Goal: Task Accomplishment & Management: Manage account settings

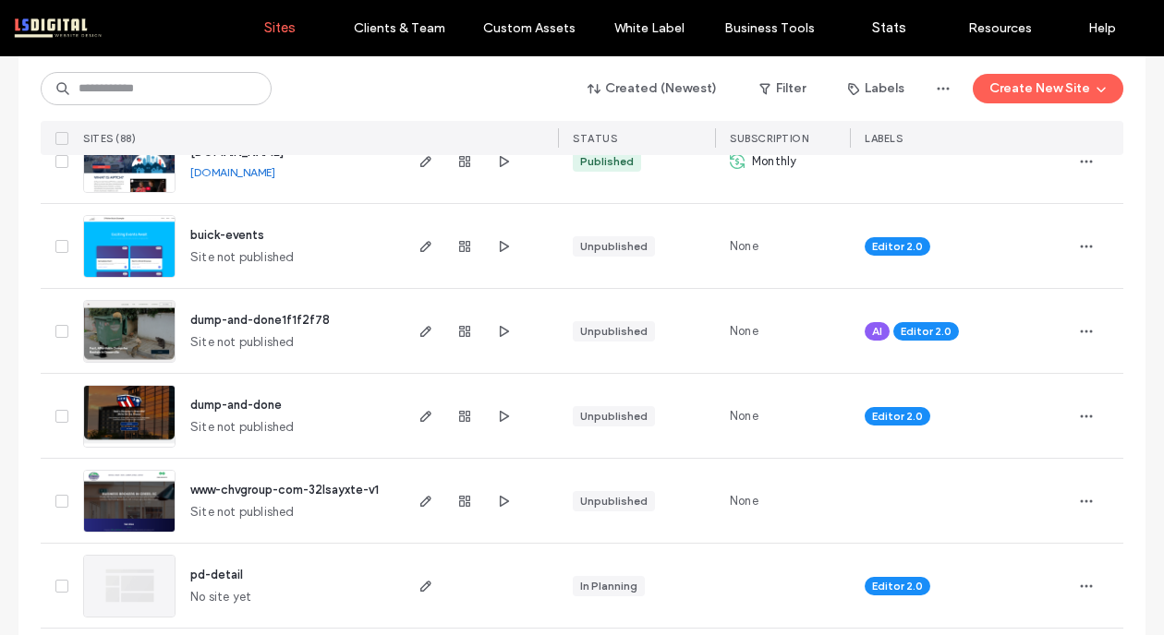
scroll to position [1486, 0]
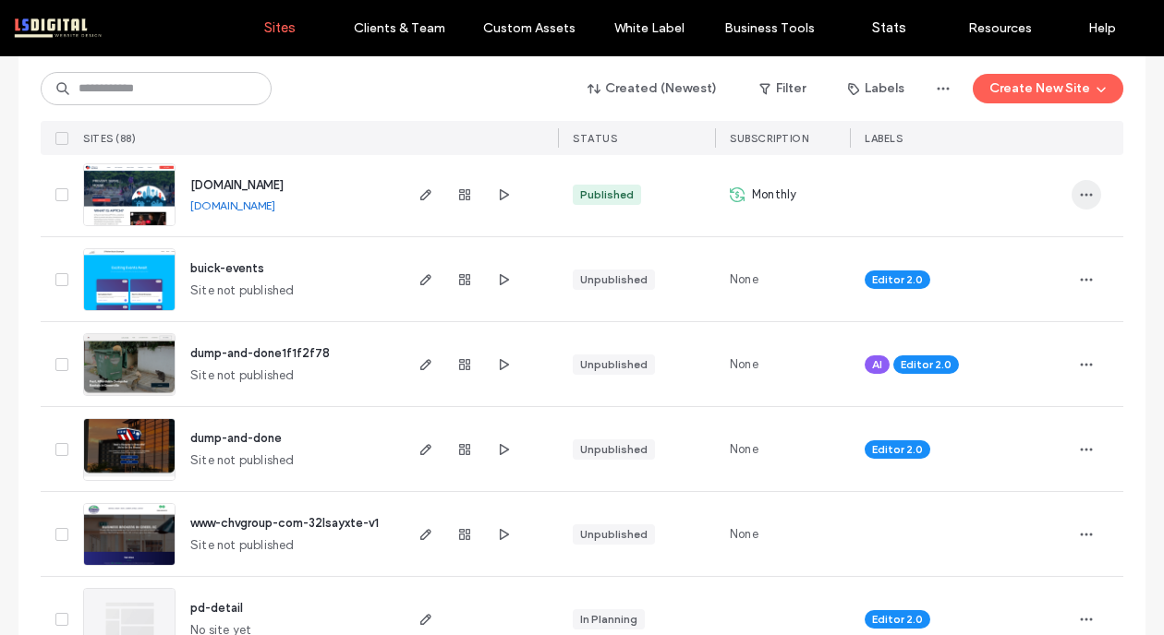
click at [1079, 190] on icon "button" at bounding box center [1086, 194] width 15 height 15
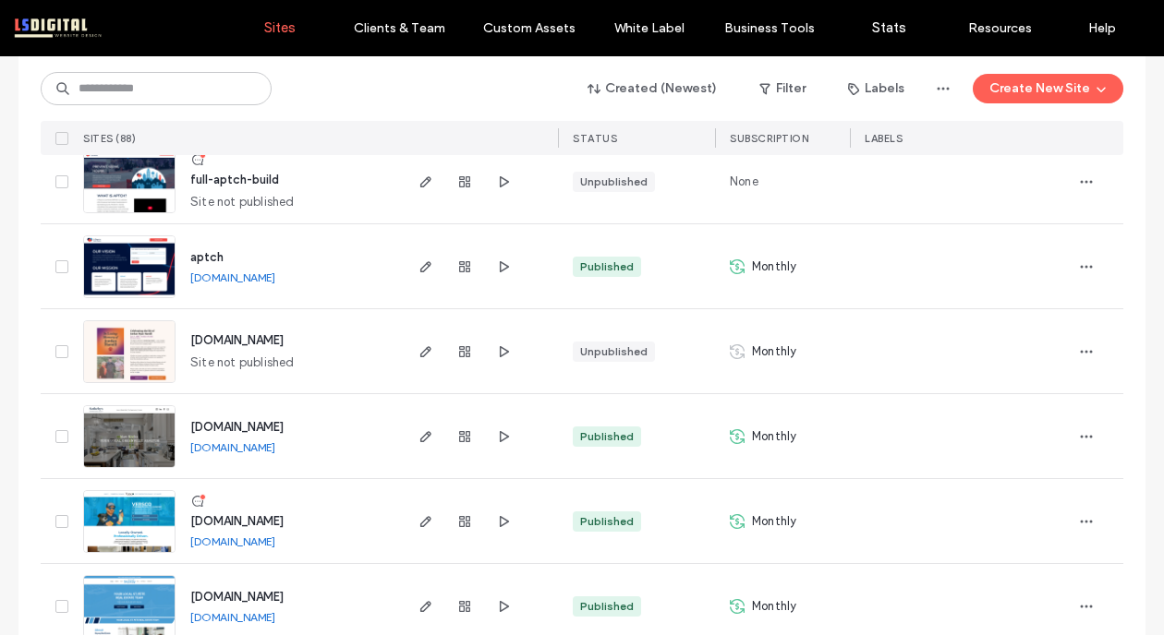
scroll to position [2443, 0]
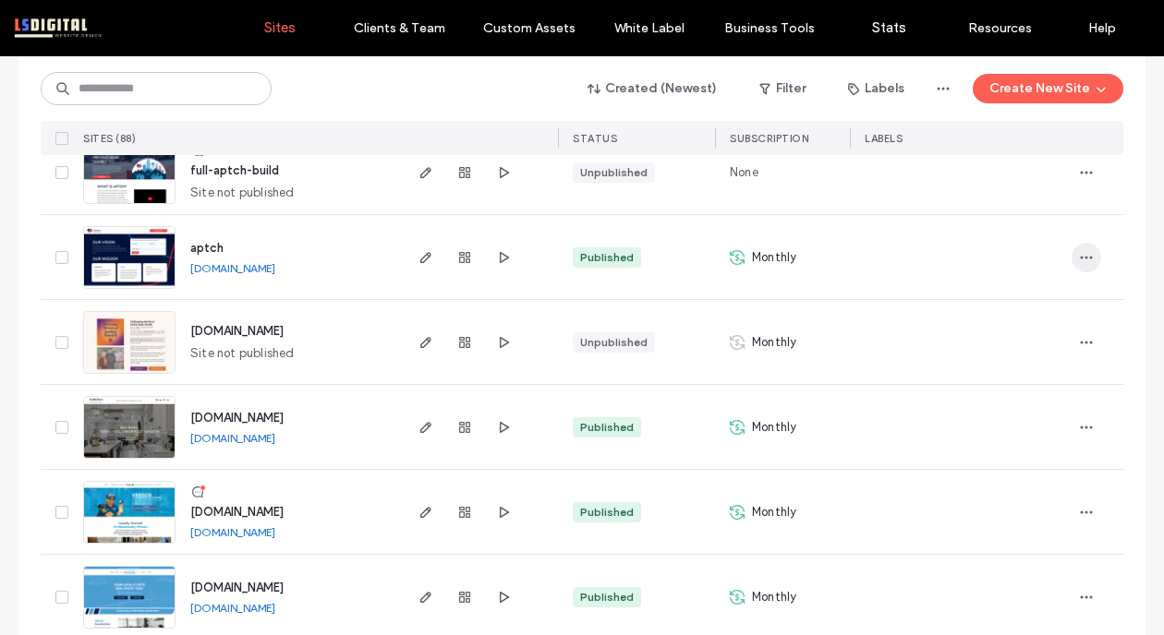
click at [1071, 245] on span "button" at bounding box center [1086, 258] width 30 height 30
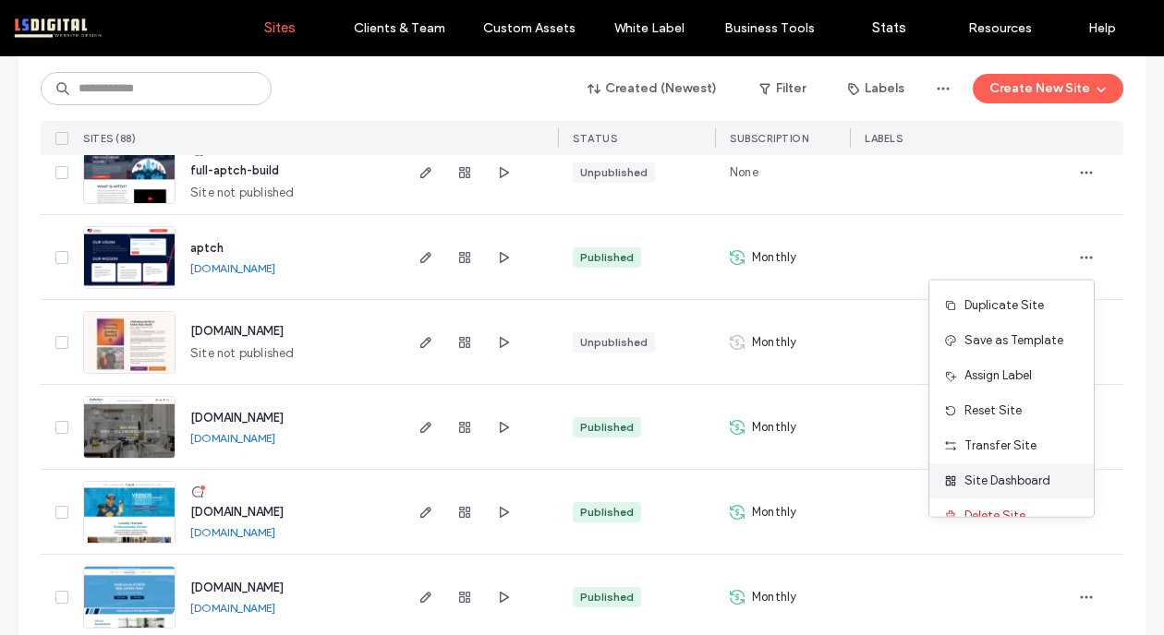
click at [979, 475] on span "Site Dashboard" at bounding box center [1007, 481] width 86 height 18
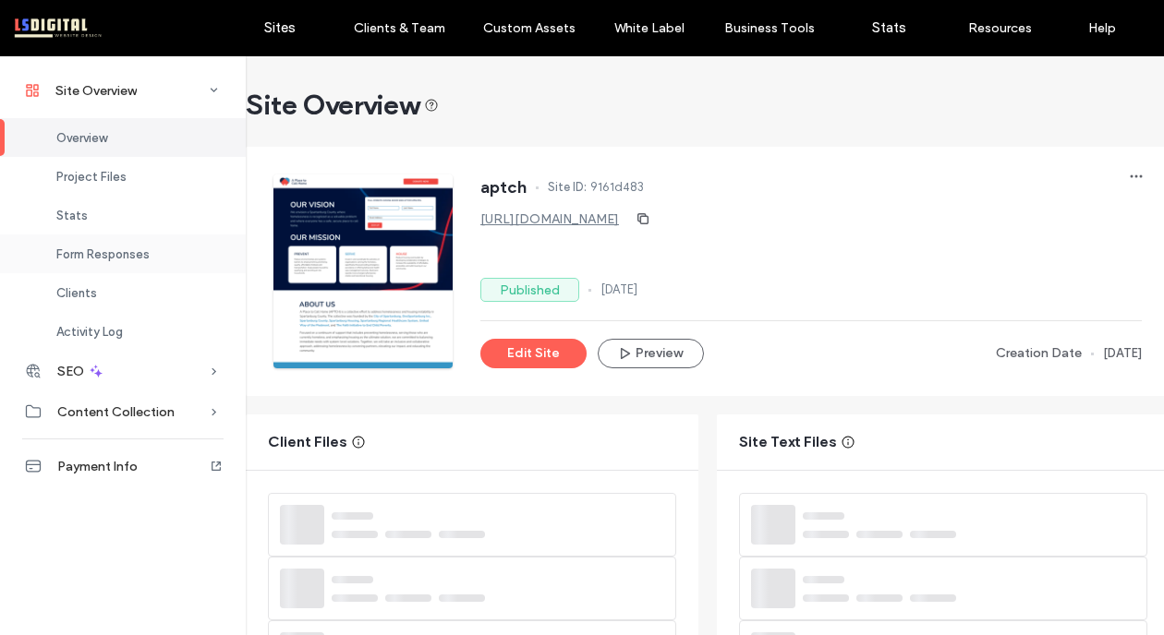
click at [122, 250] on span "Form Responses" at bounding box center [102, 255] width 93 height 14
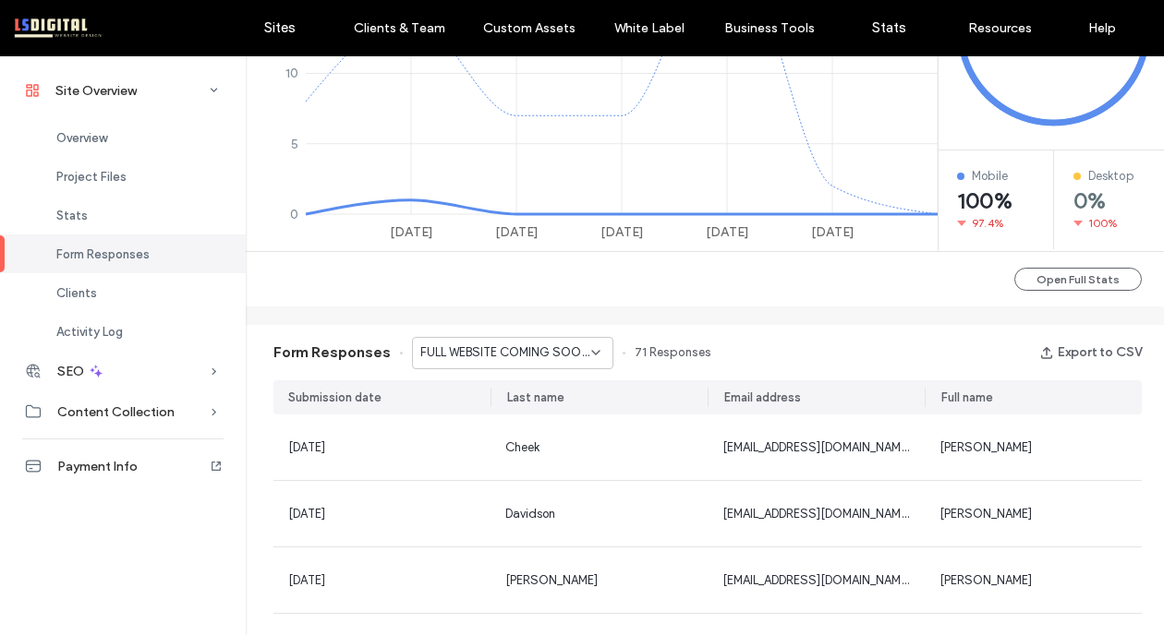
scroll to position [669, 0]
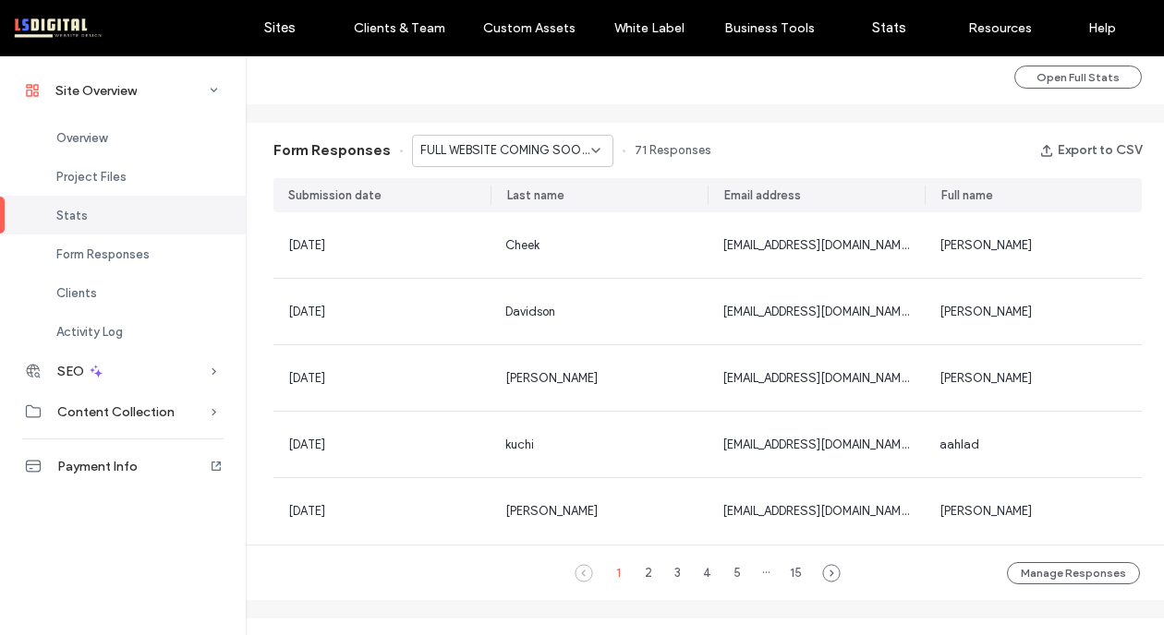
scroll to position [1127, 0]
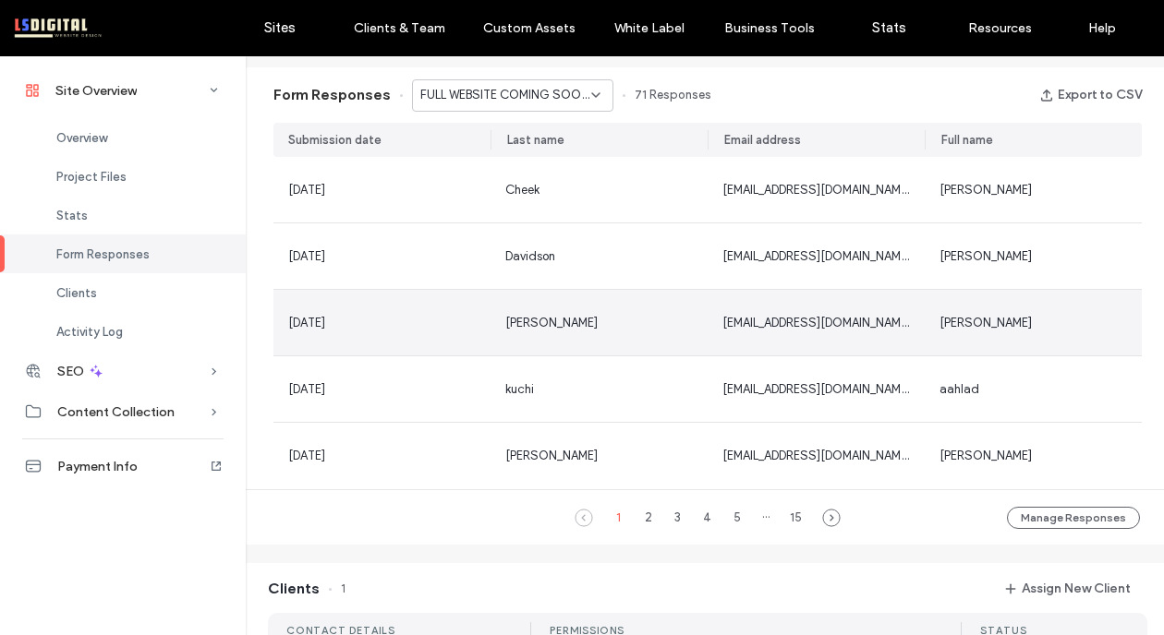
scroll to position [1180, 1]
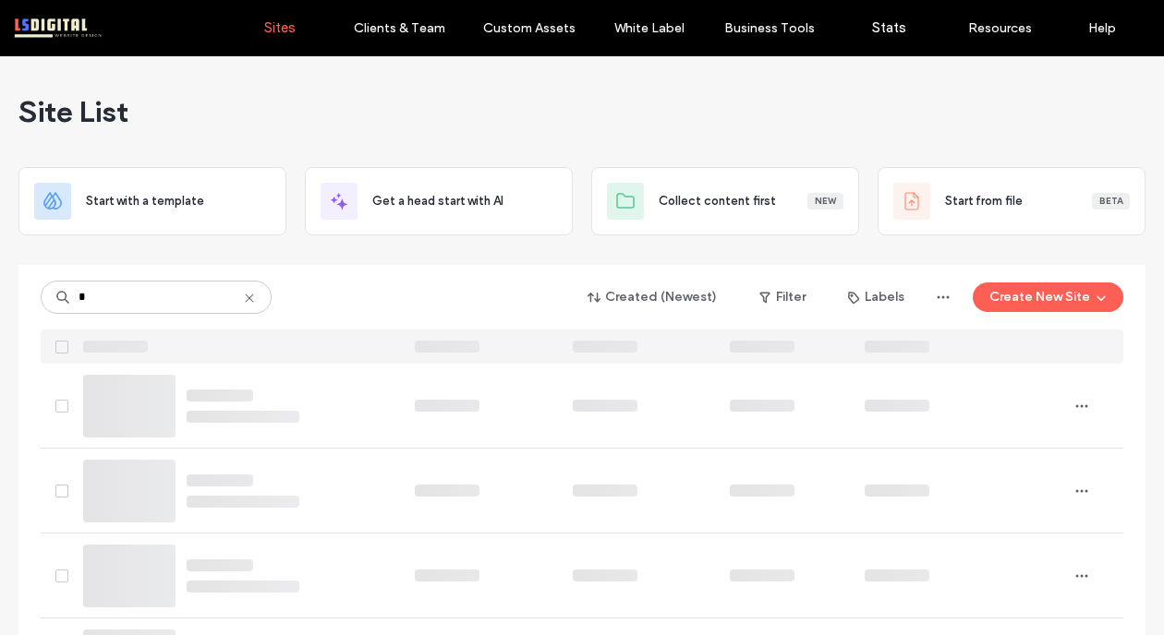
type input "*"
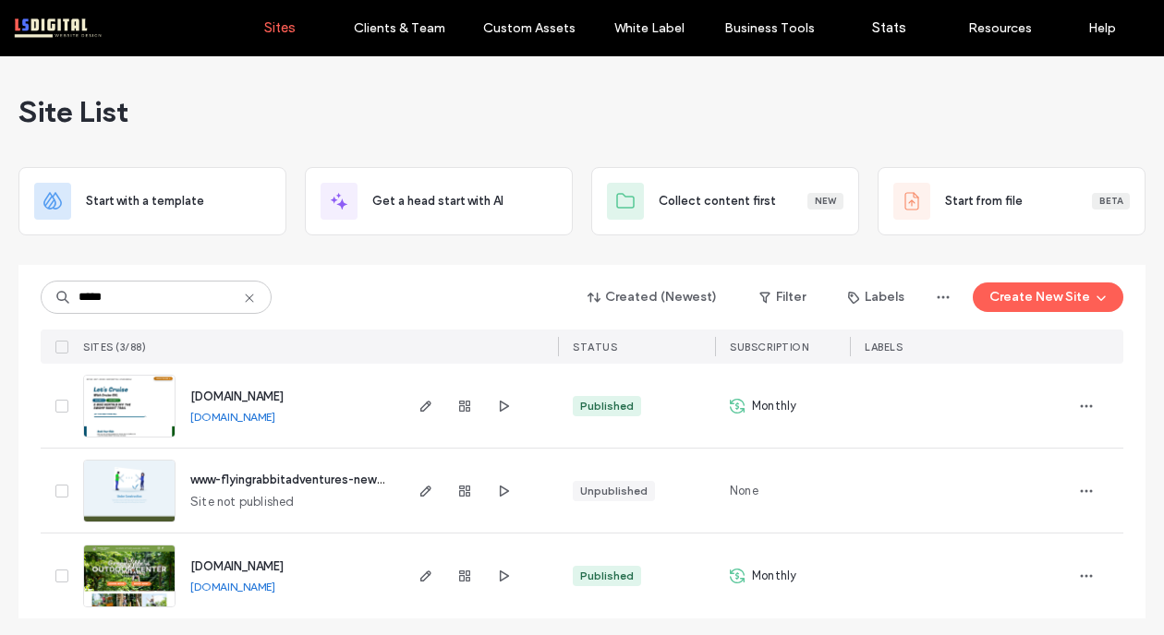
scroll to position [6, 0]
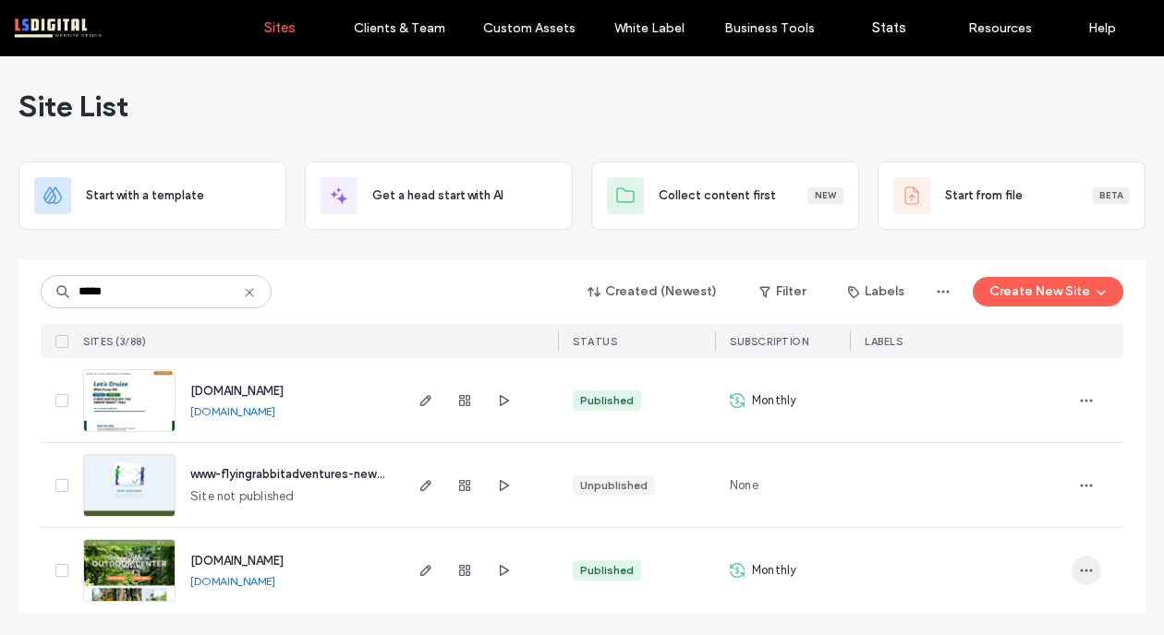
type input "*****"
click at [1084, 569] on icon "button" at bounding box center [1086, 570] width 15 height 15
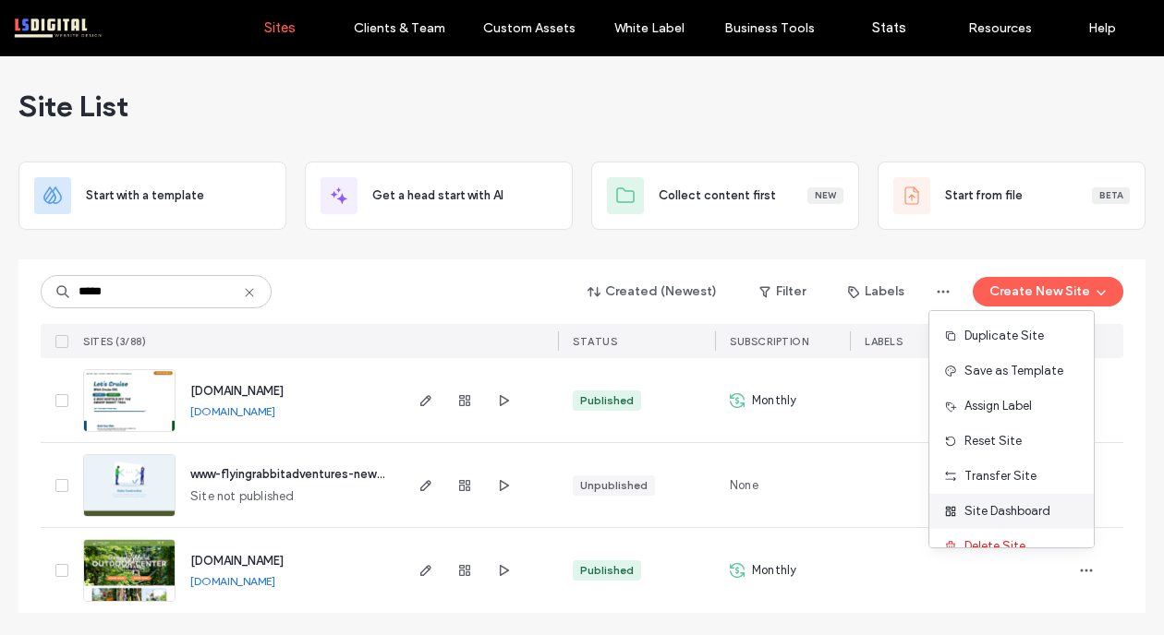
click at [1007, 506] on span "Site Dashboard" at bounding box center [1007, 511] width 86 height 18
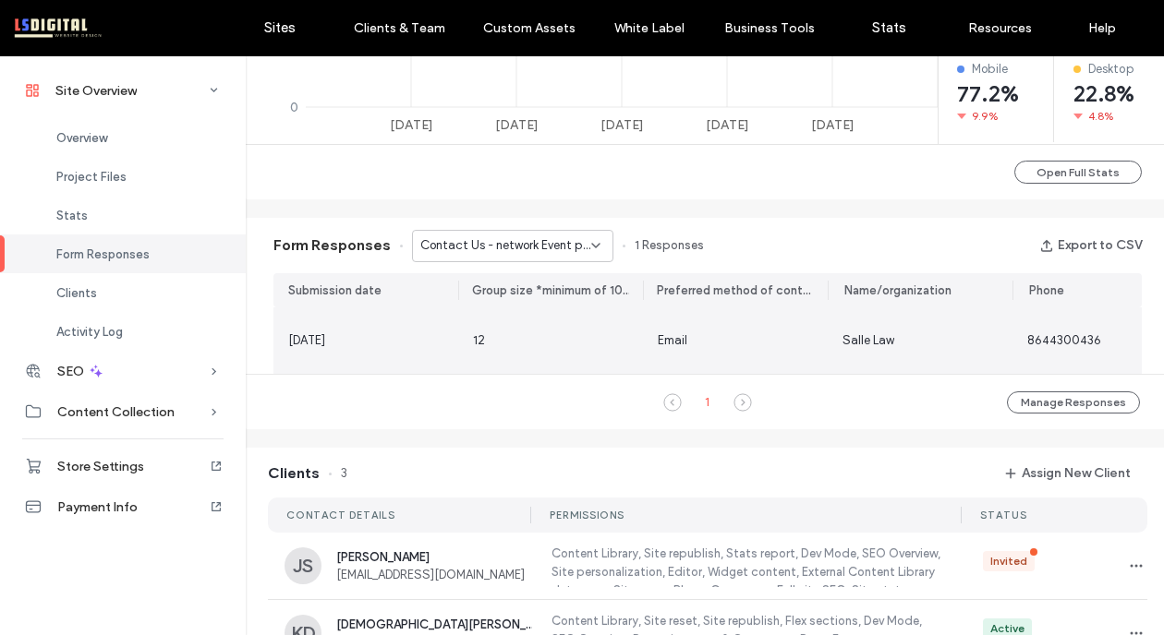
scroll to position [1043, 0]
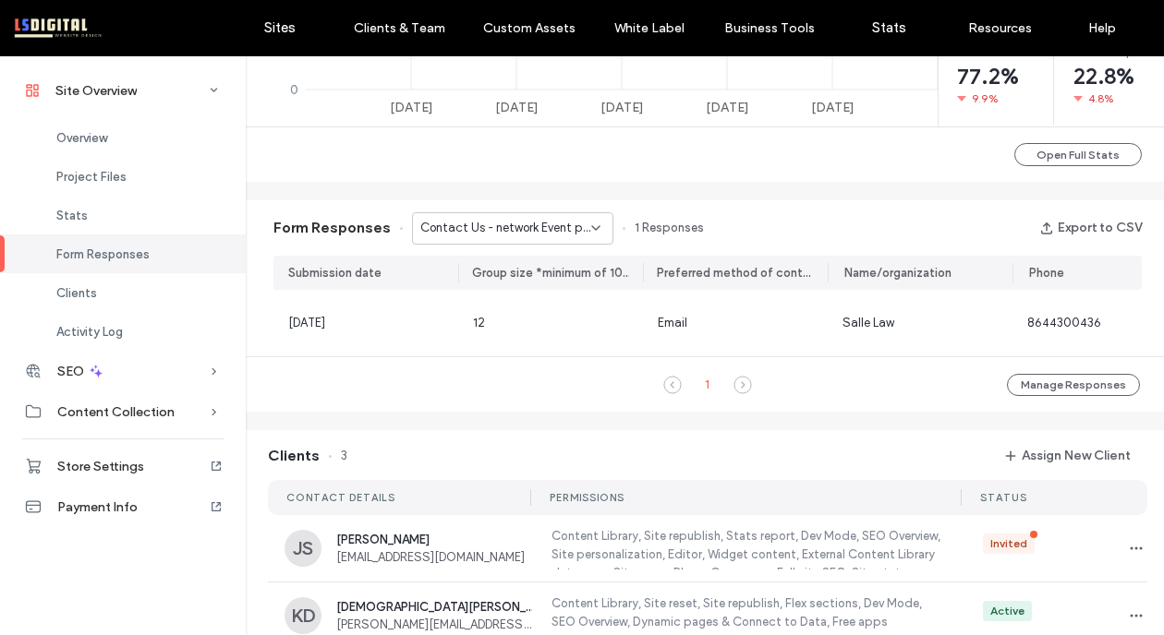
click at [582, 230] on span "Contact Us - network Event popup" at bounding box center [505, 228] width 171 height 18
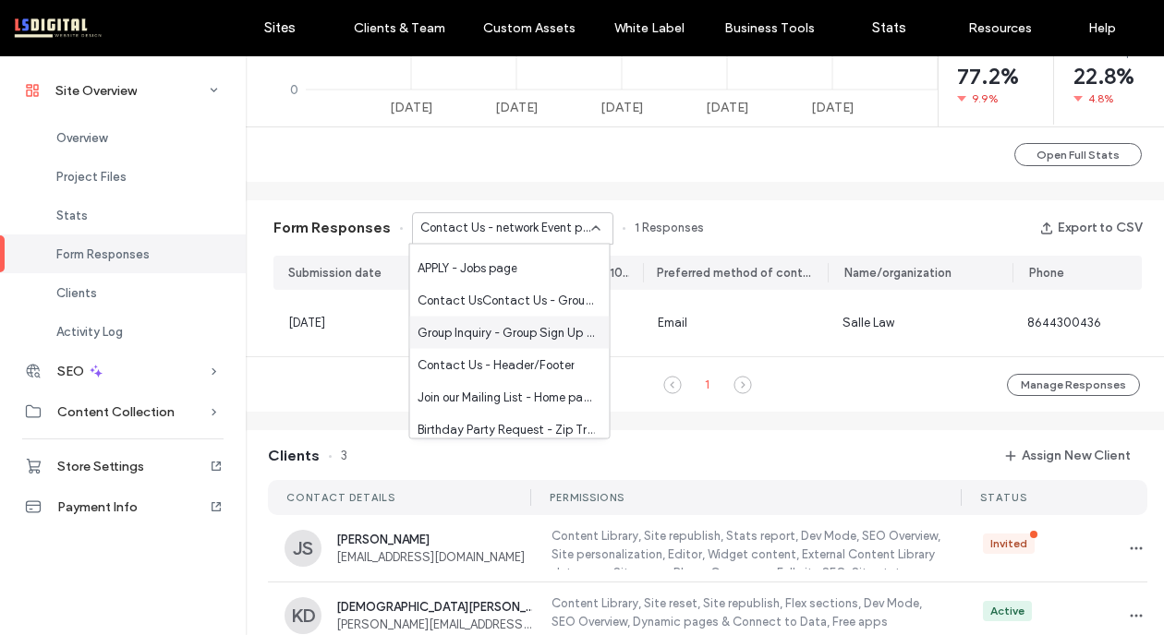
scroll to position [115, 0]
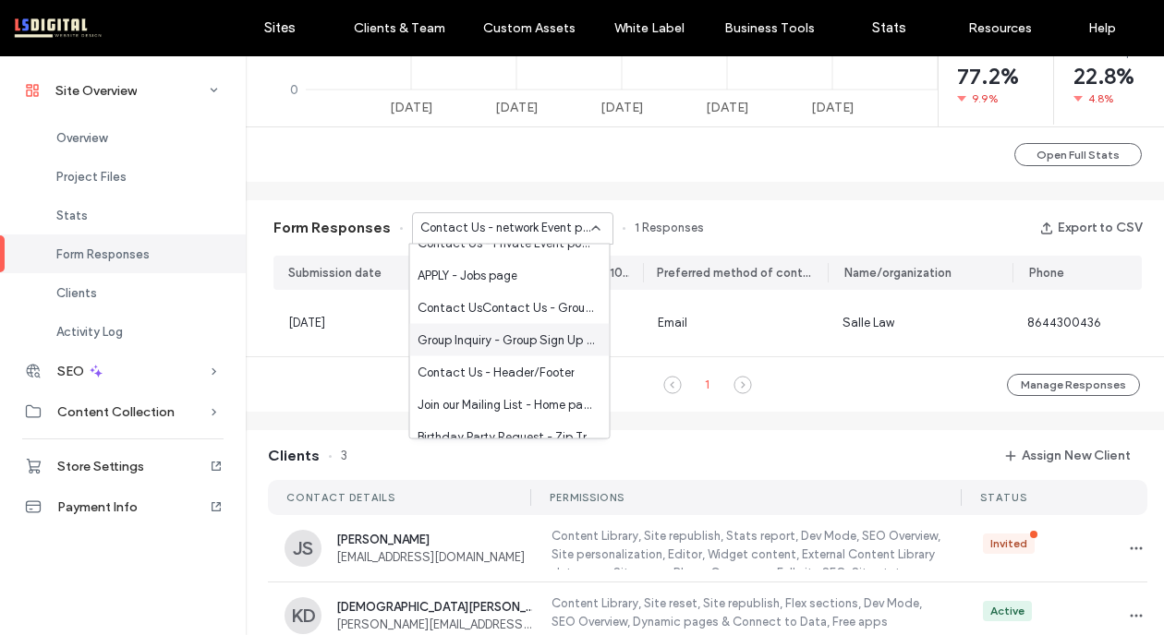
click at [541, 349] on div "Group Inquiry - Group Sign Up page" at bounding box center [509, 340] width 199 height 32
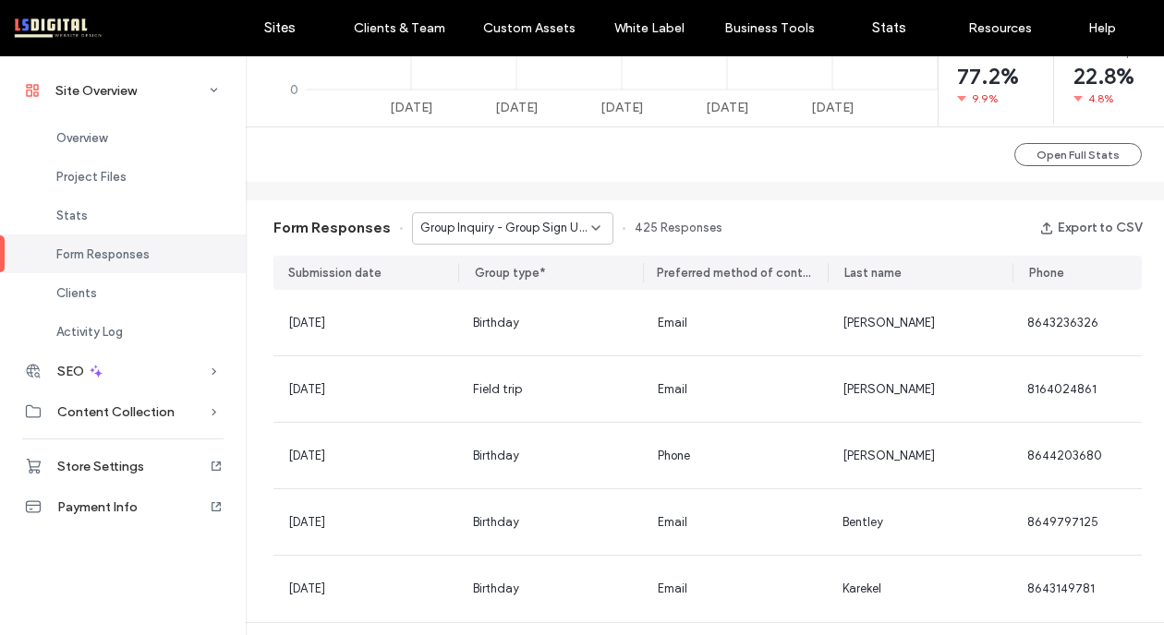
scroll to position [1052, 0]
